Goal: Information Seeking & Learning: Learn about a topic

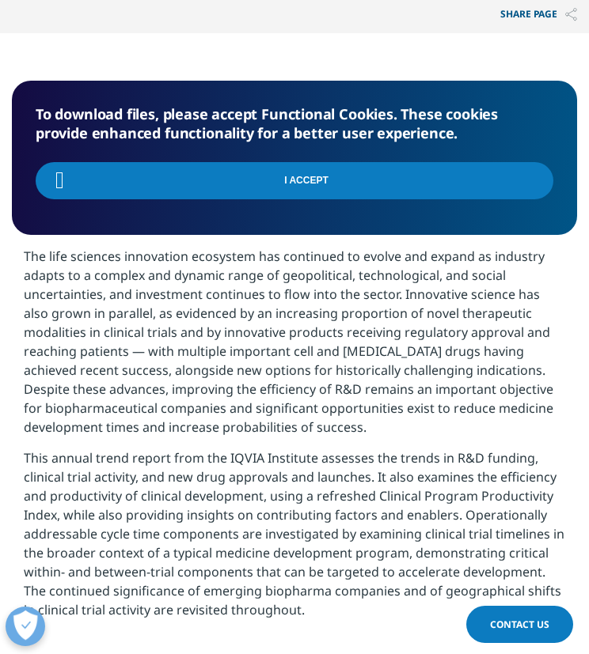
scroll to position [590, 564]
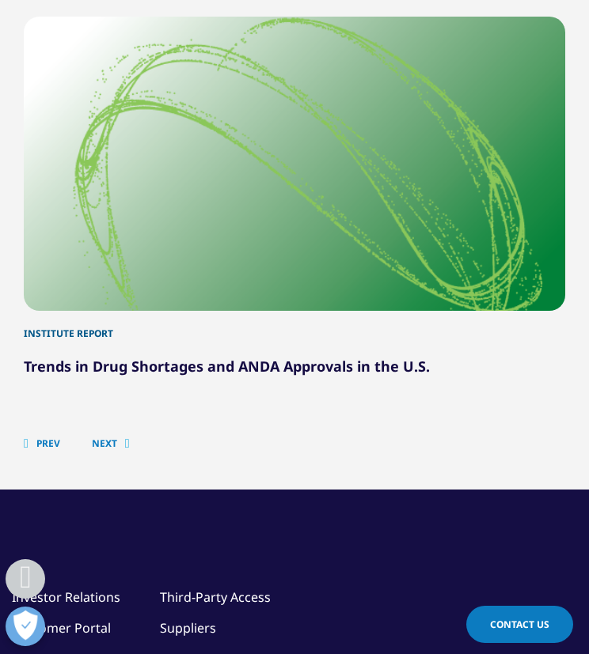
scroll to position [6677, 0]
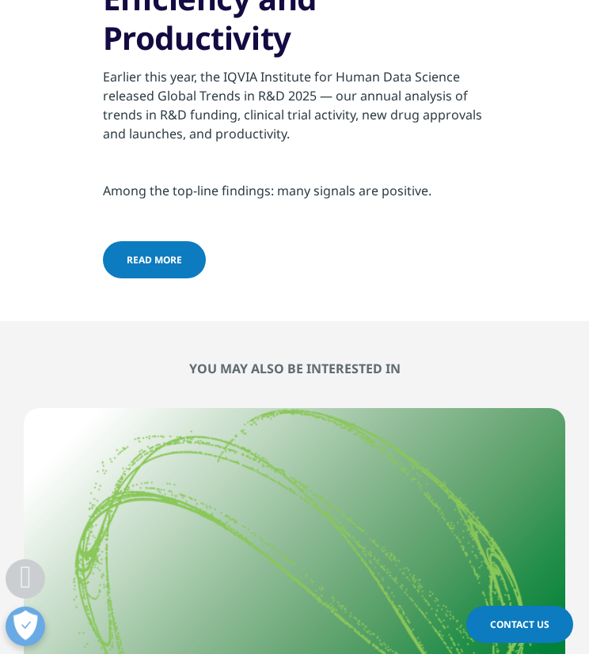
click at [161, 253] on span "read more" at bounding box center [154, 259] width 55 height 13
click at [167, 241] on link "read more" at bounding box center [154, 259] width 103 height 37
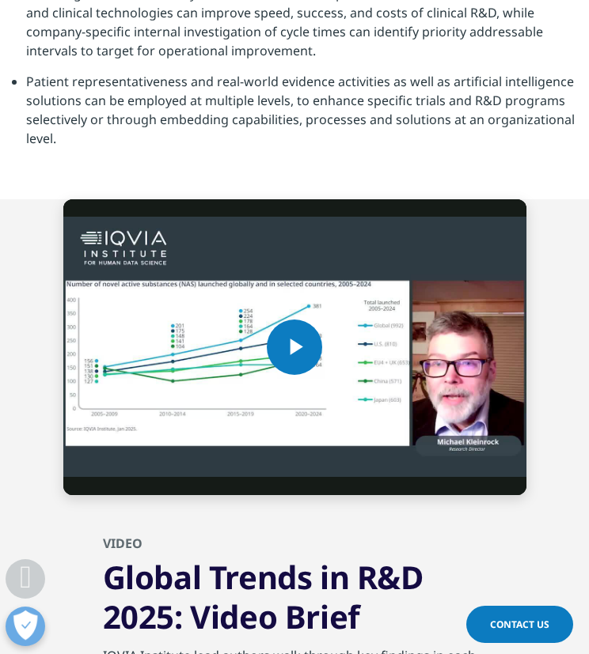
scroll to position [5486, 0]
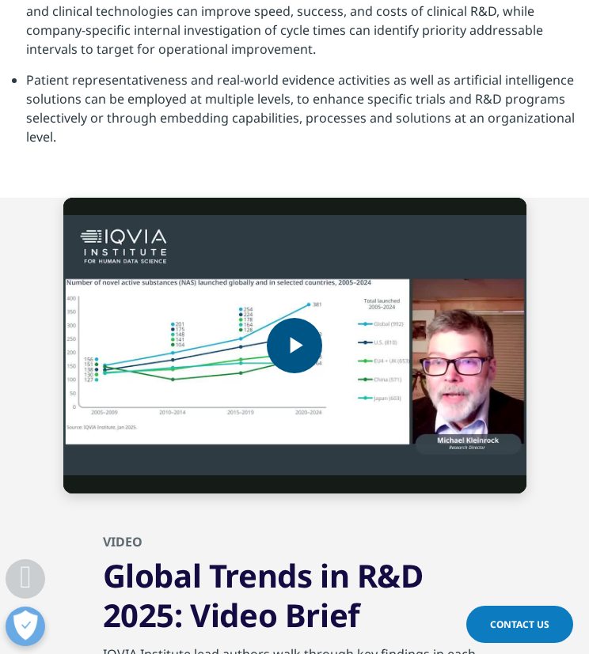
click at [294, 346] on span "Video Player" at bounding box center [294, 346] width 0 height 0
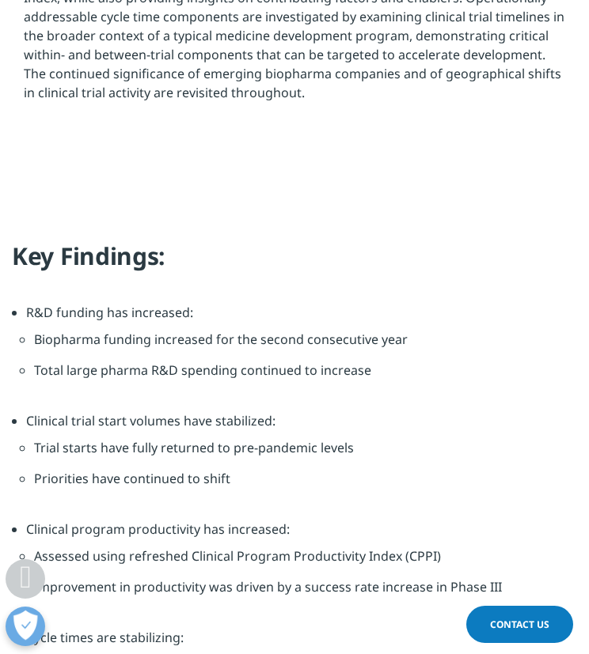
scroll to position [1724, 0]
